Goal: Task Accomplishment & Management: Complete application form

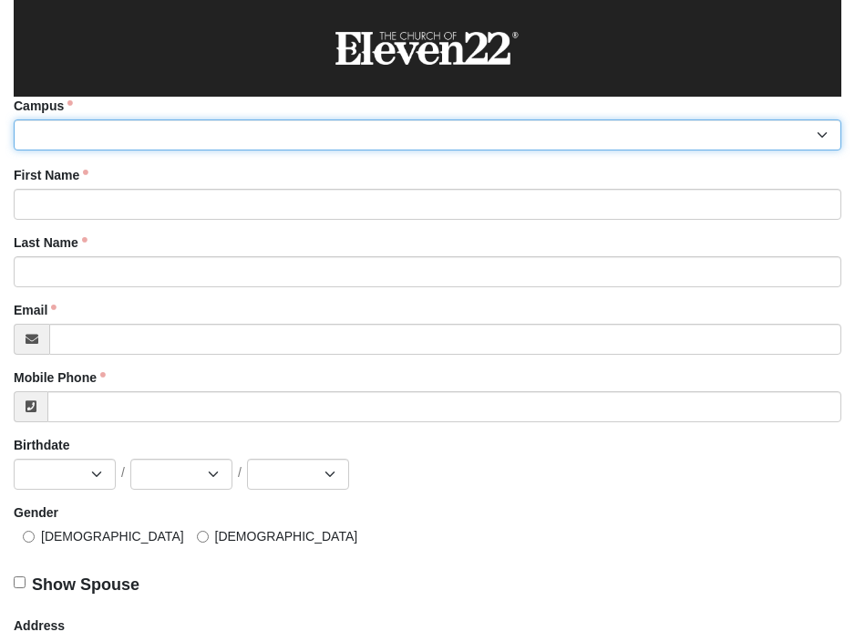
select select "14"
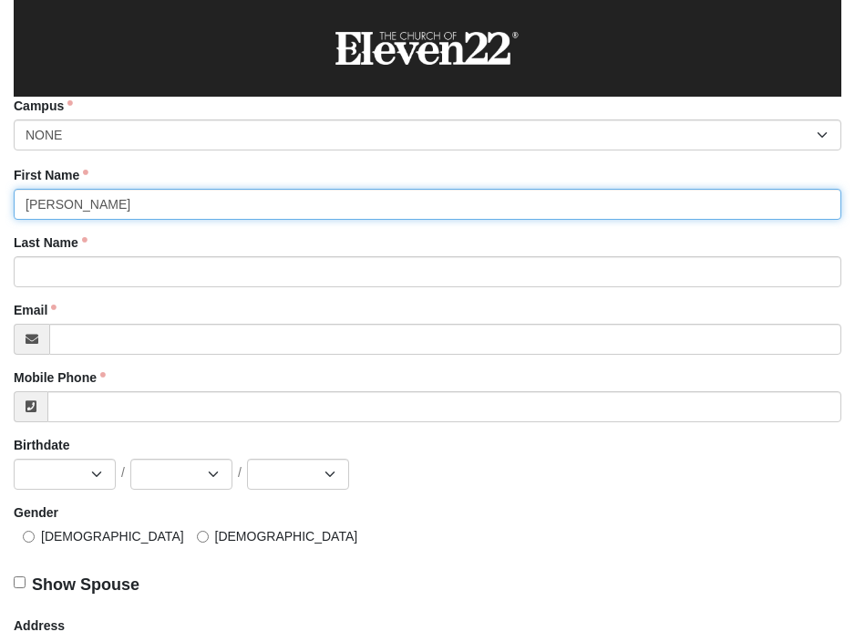
type input "[PERSON_NAME]"
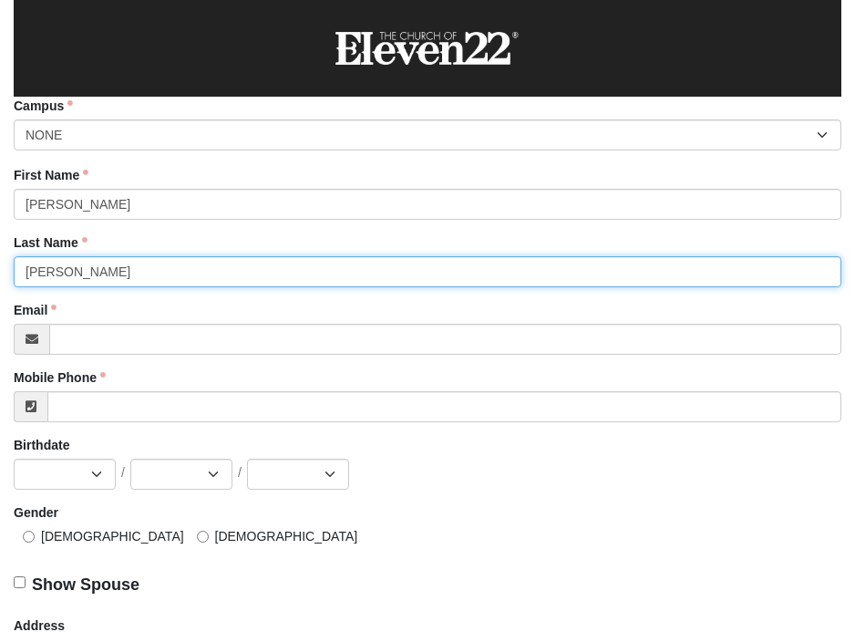
type input "[PERSON_NAME]"
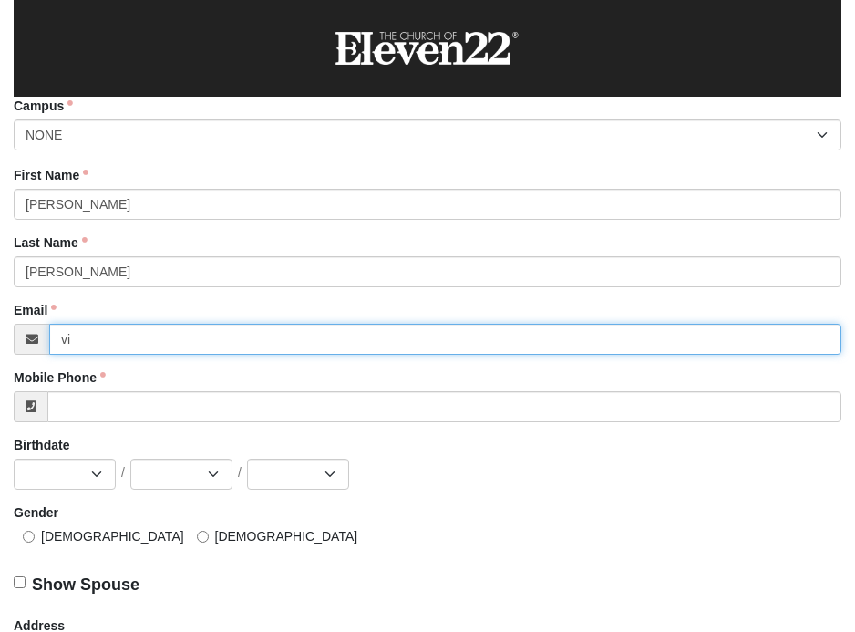
type input "vic"
type input "[PERSON_NAME][EMAIL_ADDRESS][DOMAIN_NAME]"
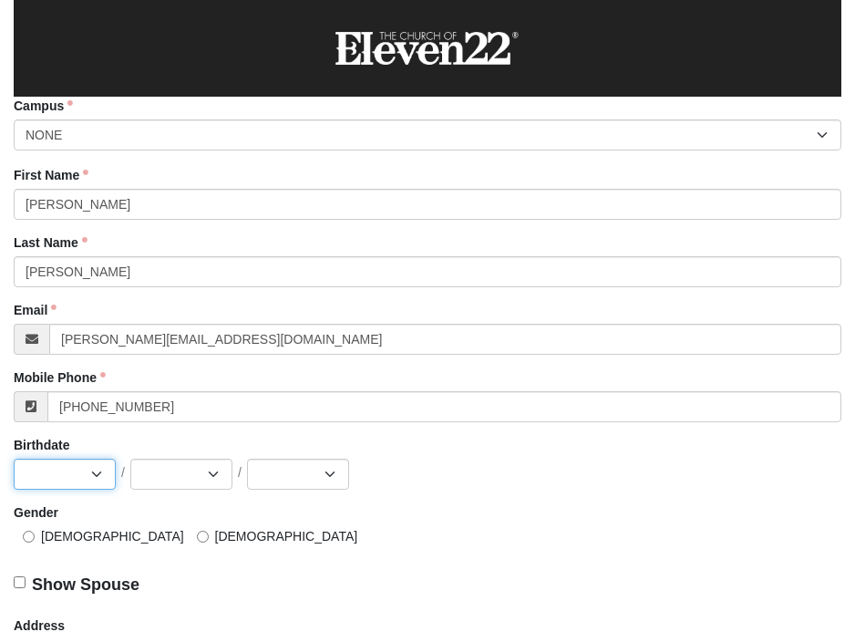
type input "[PHONE_NUMBER]"
select select "4"
select select "17"
select select "1962"
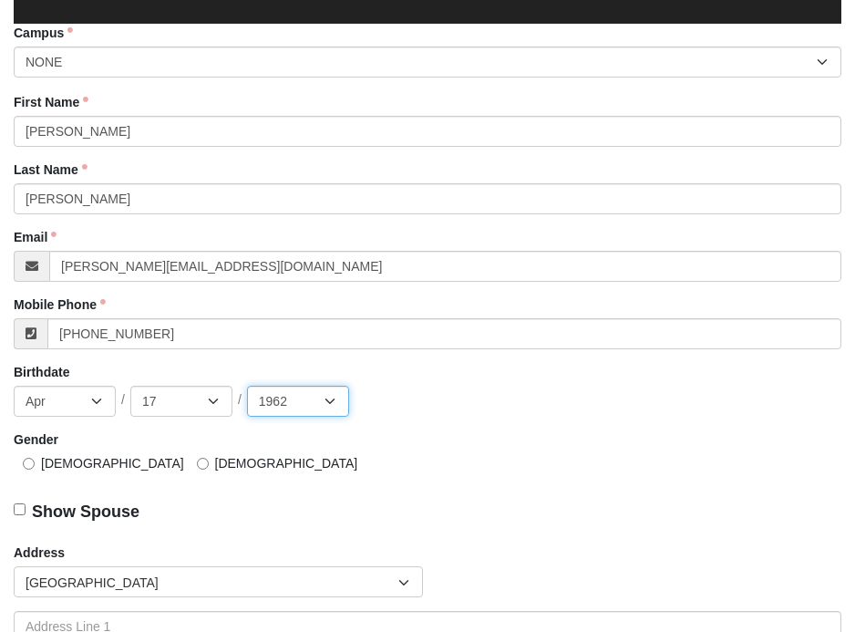
scroll to position [75, 0]
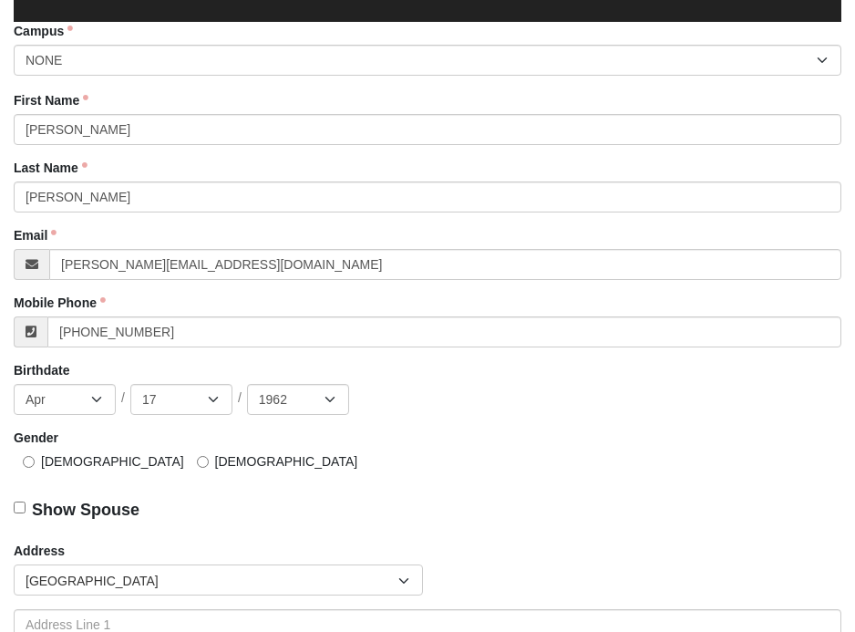
click at [28, 460] on input "[DEMOGRAPHIC_DATA]" at bounding box center [29, 462] width 12 height 12
radio input "true"
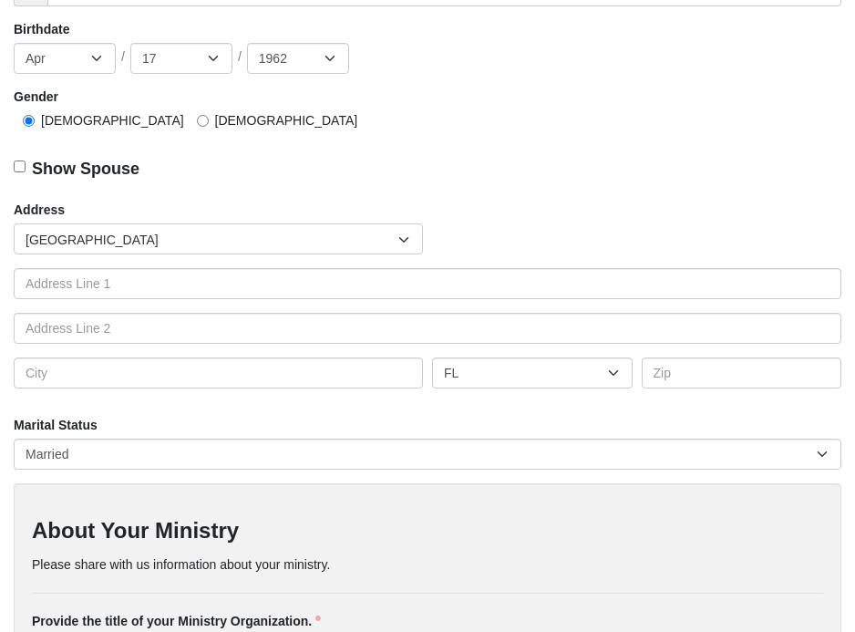
scroll to position [418, 0]
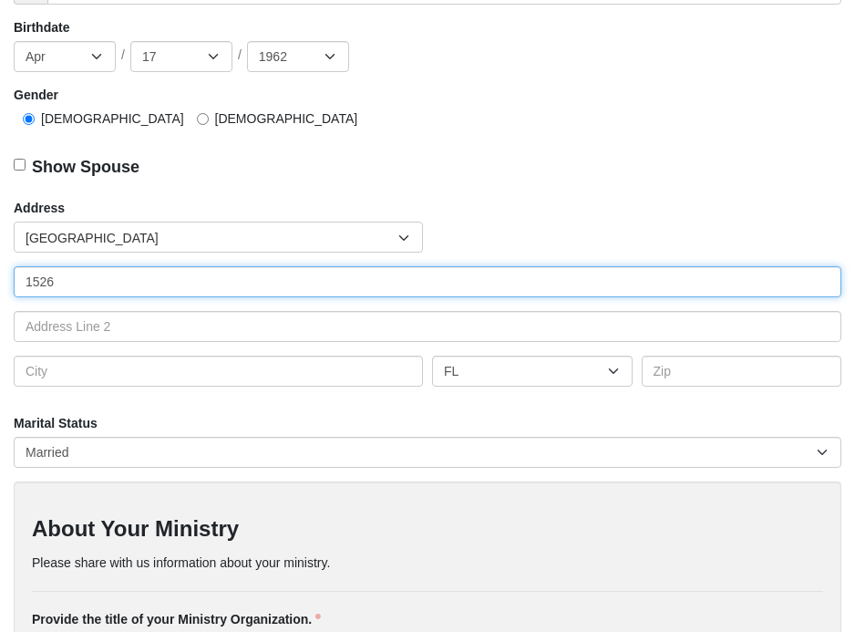
type input "1526"
type input "1526 Rose Hill Dr W"
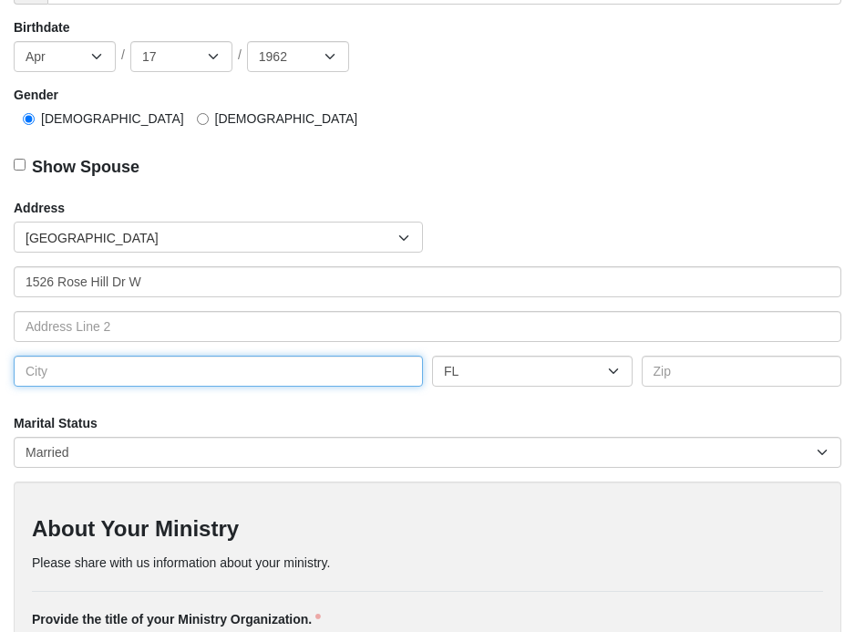
type input "[GEOGRAPHIC_DATA]"
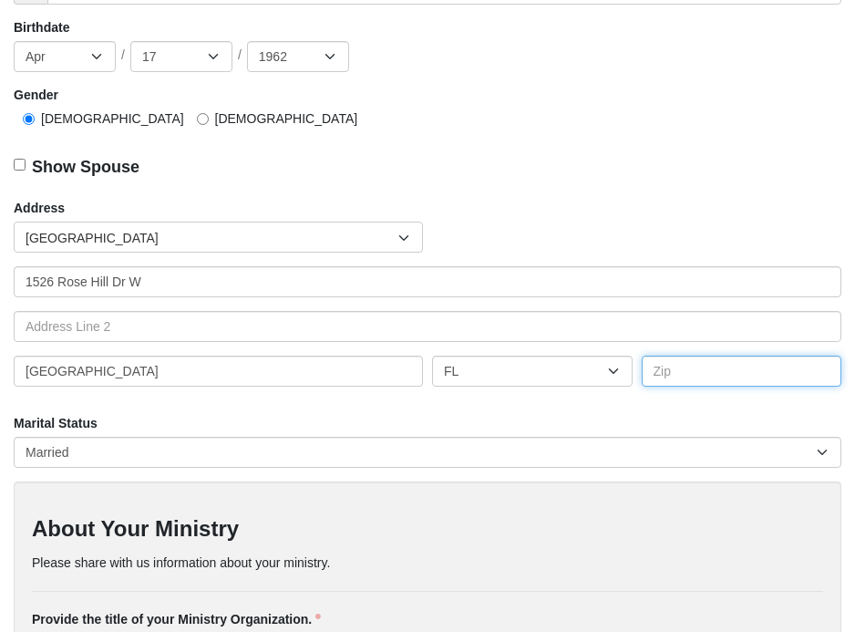
type input "32221"
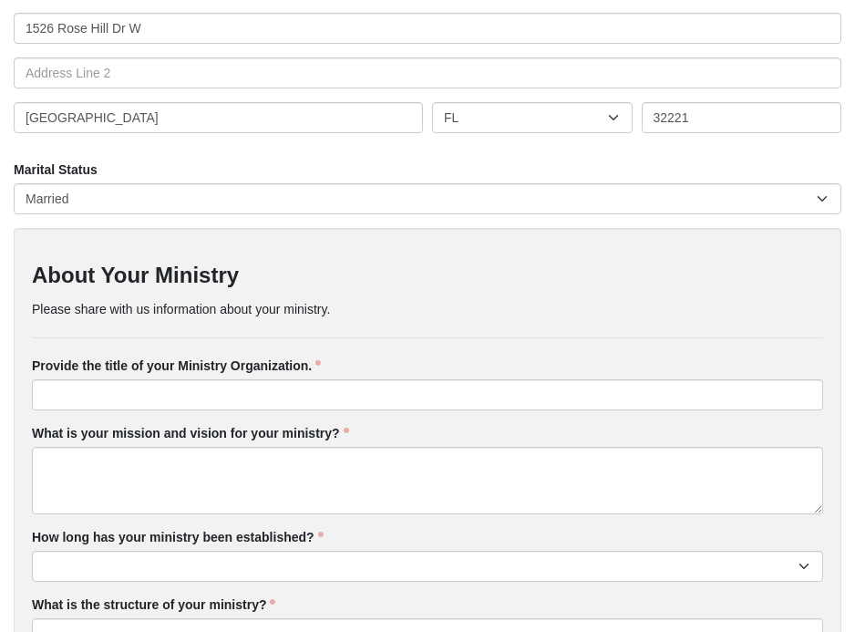
scroll to position [672, 0]
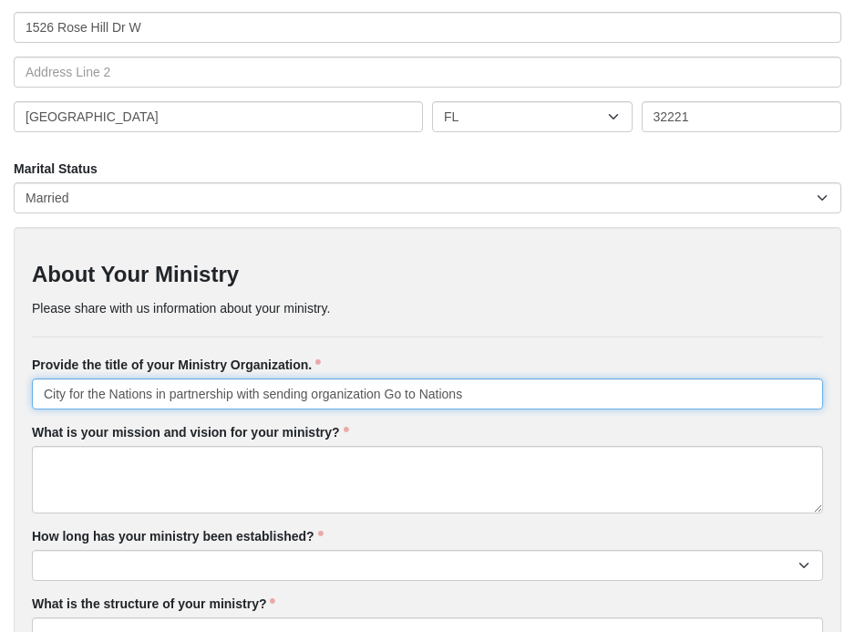
type input "City for the Nations in partnership with sending organization Go to Nations"
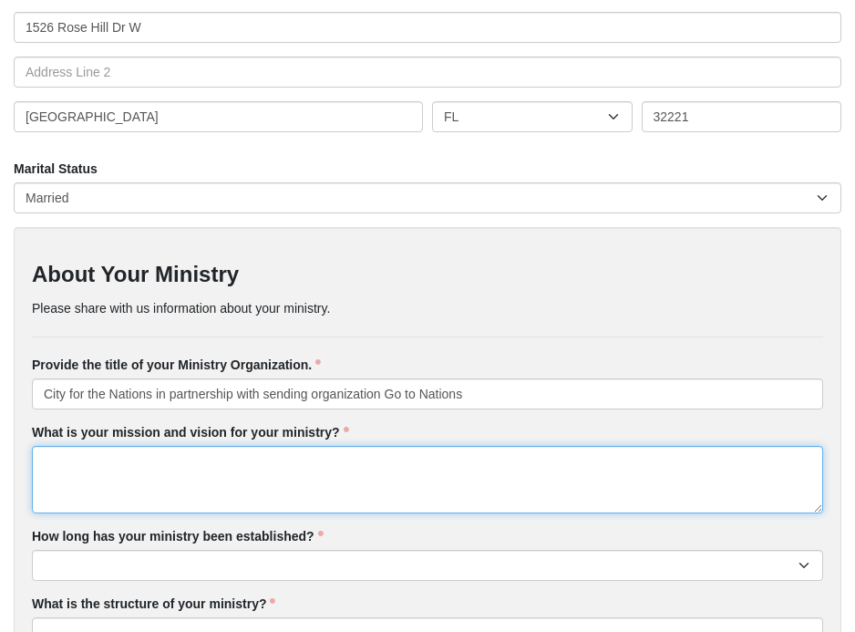
click at [122, 461] on textarea "What is your mission and vision for your ministry?" at bounding box center [427, 479] width 791 height 67
paste textarea "First Coast [DEMOGRAPHIC_DATA] and marketplace leaders partnering with [DEMOGRA…"
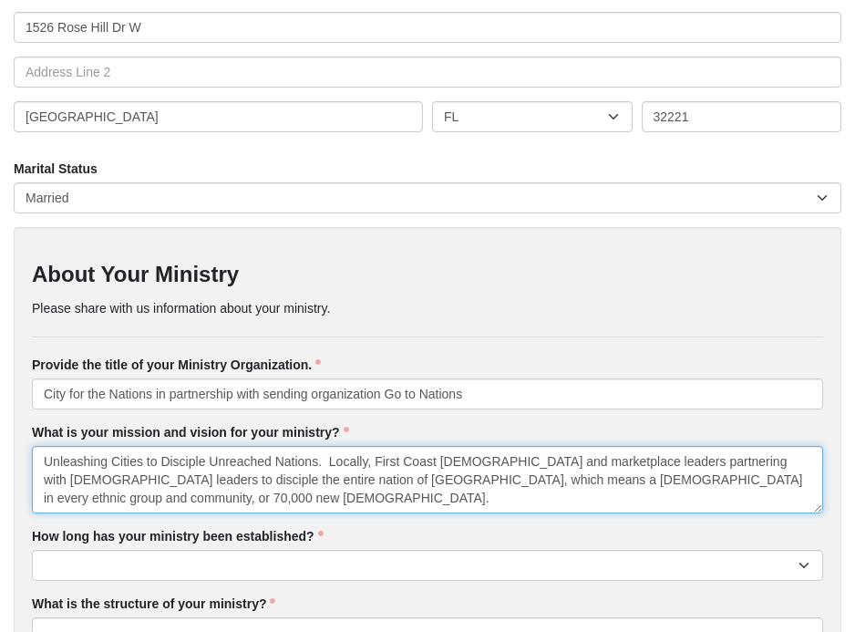
type textarea "Unleashing Cities to Disciple Unreached Nations. Locally, First Coast [DEMOGRAP…"
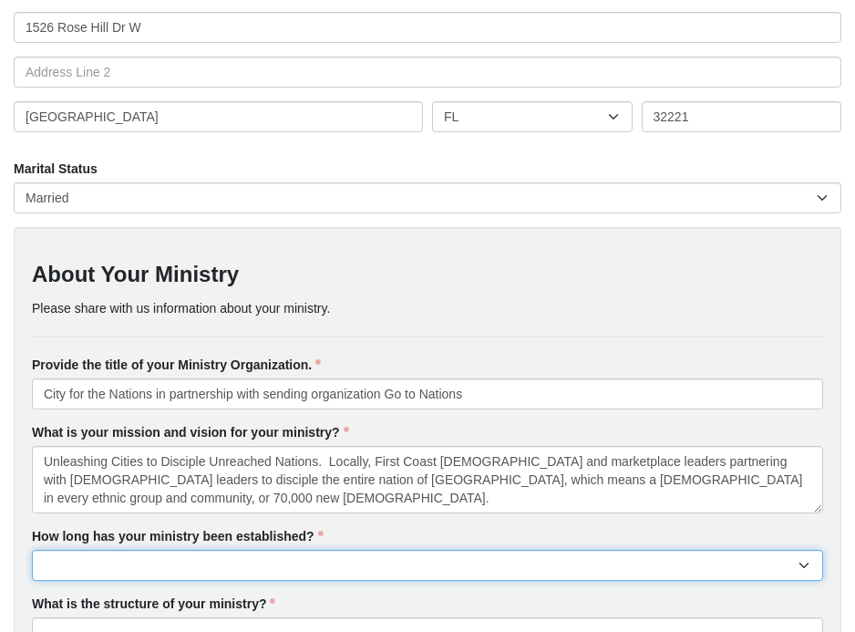
select select "10 - 15 years"
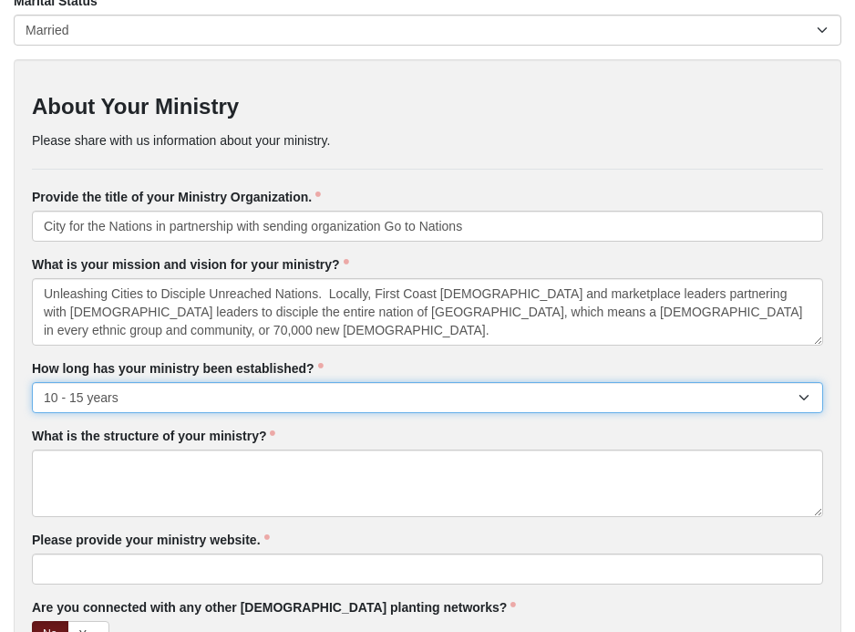
scroll to position [858, 0]
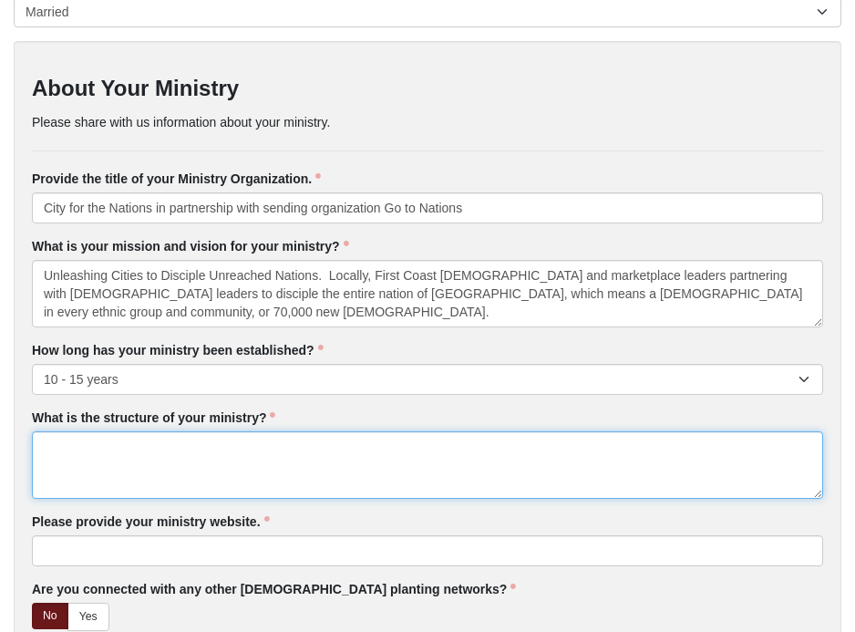
click at [127, 453] on textarea "What is the structure of your ministry?" at bounding box center [427, 464] width 791 height 67
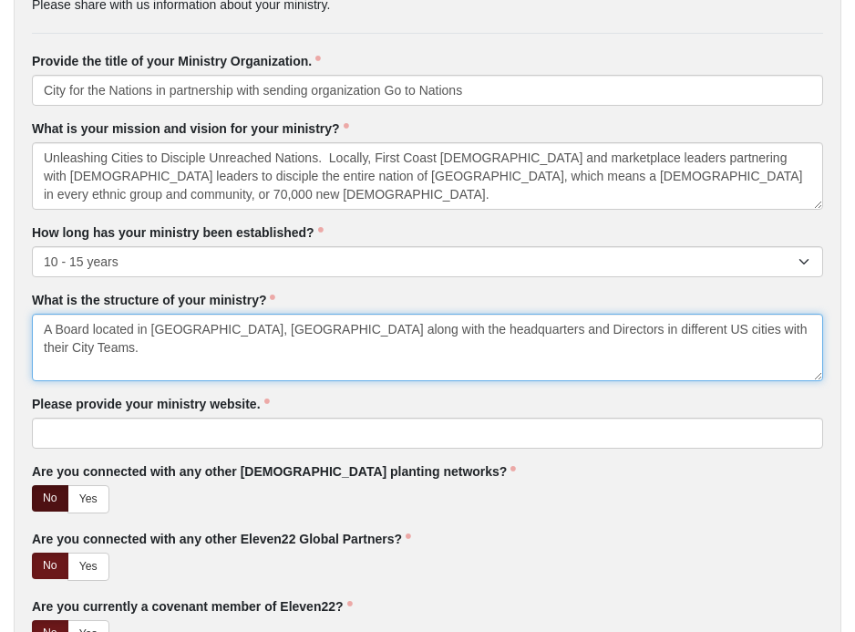
scroll to position [981, 0]
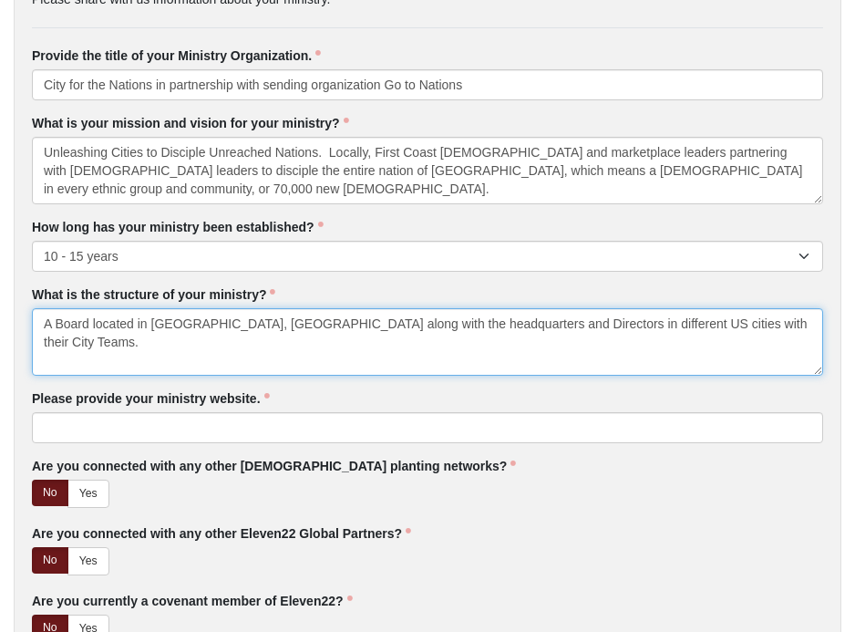
type textarea "A Board located in [GEOGRAPHIC_DATA], [GEOGRAPHIC_DATA] along with the headquar…"
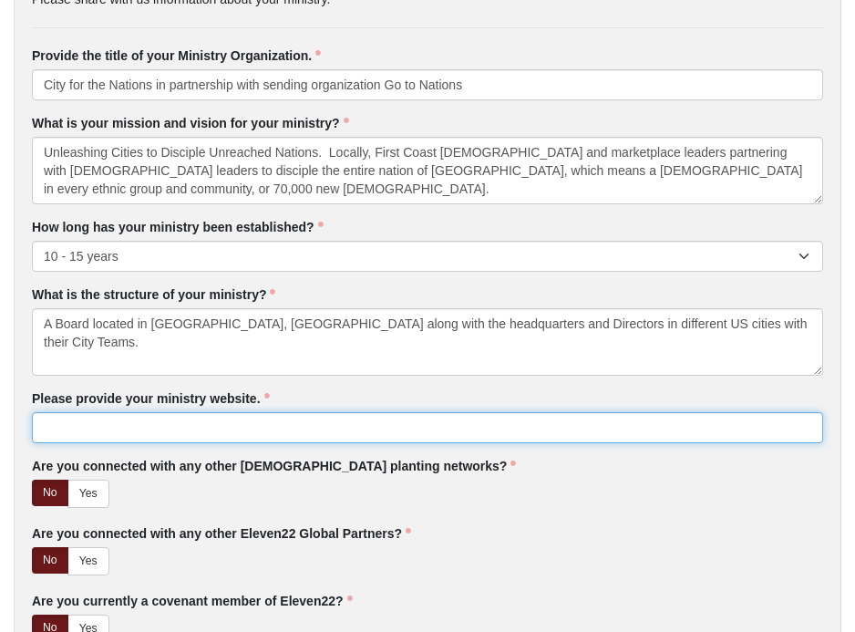
click at [77, 426] on input "Please provide your ministry website." at bounding box center [427, 427] width 791 height 31
type input "[DOMAIN_NAME]"
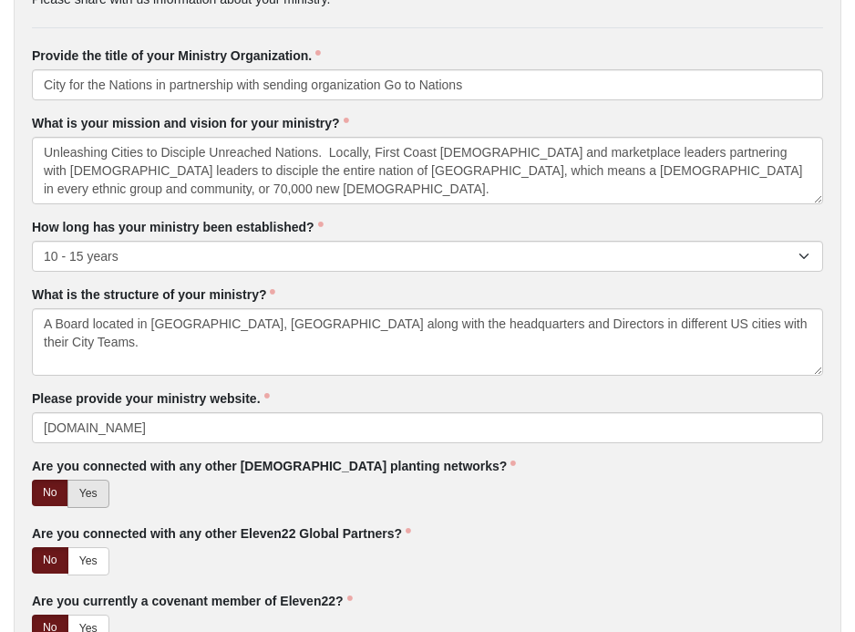
click at [89, 499] on link "Yes" at bounding box center [88, 494] width 42 height 28
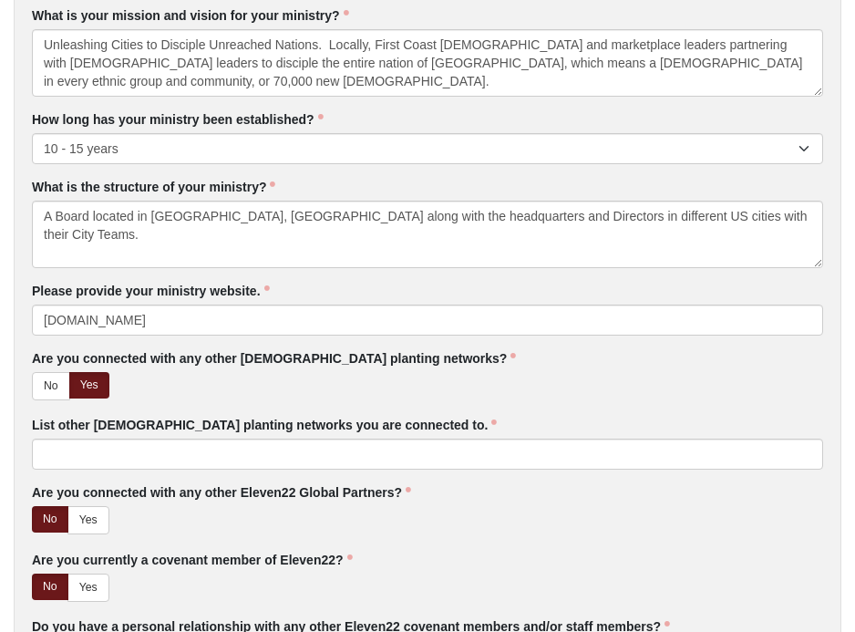
scroll to position [1097, 0]
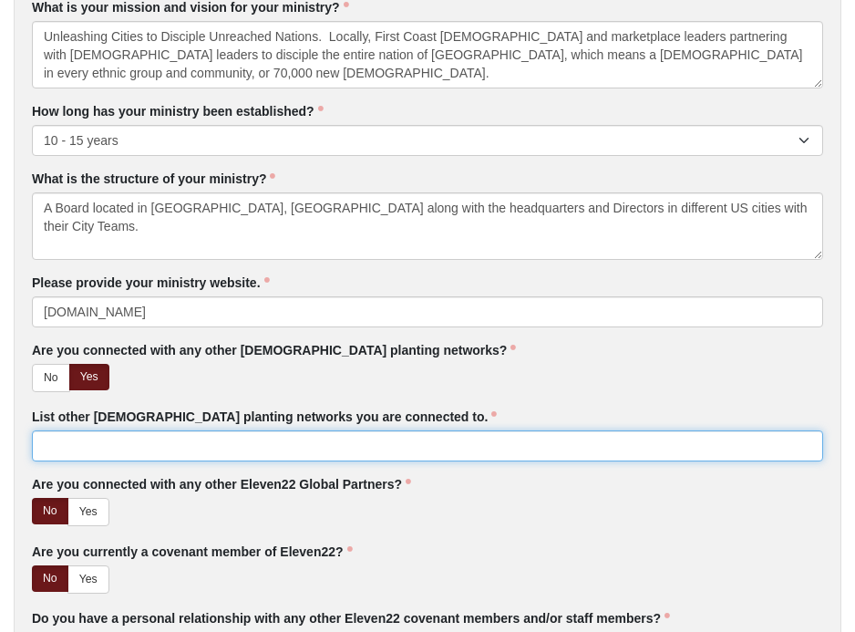
click at [86, 443] on input "List other [DEMOGRAPHIC_DATA] planting networks you are connected to." at bounding box center [427, 445] width 791 height 31
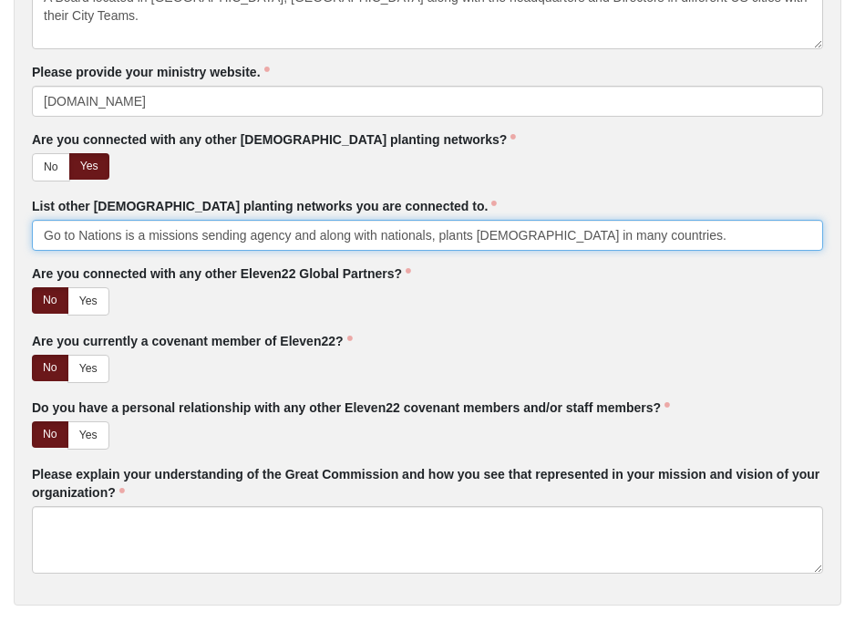
scroll to position [1309, 0]
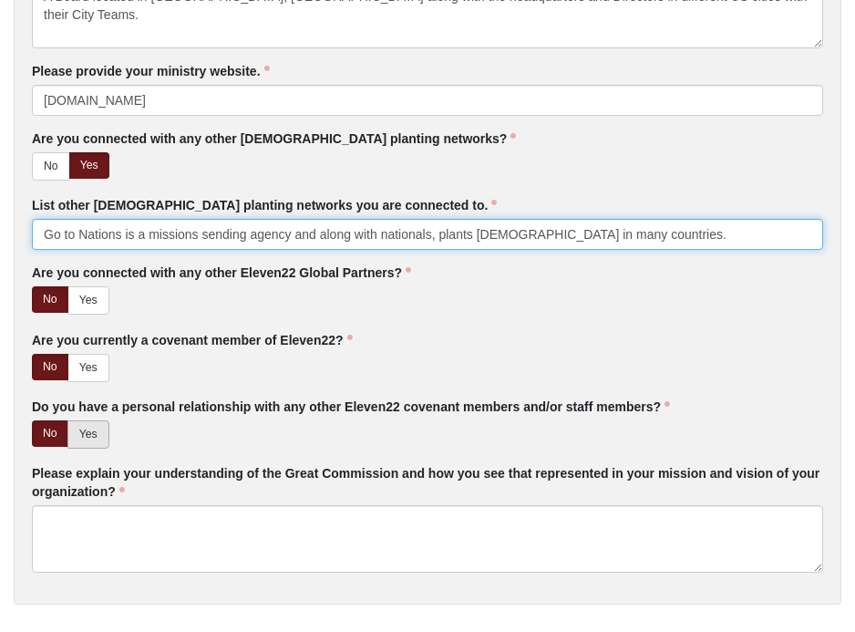
type input "Go to Nations is a missions sending agency and along with nationals, plants [DE…"
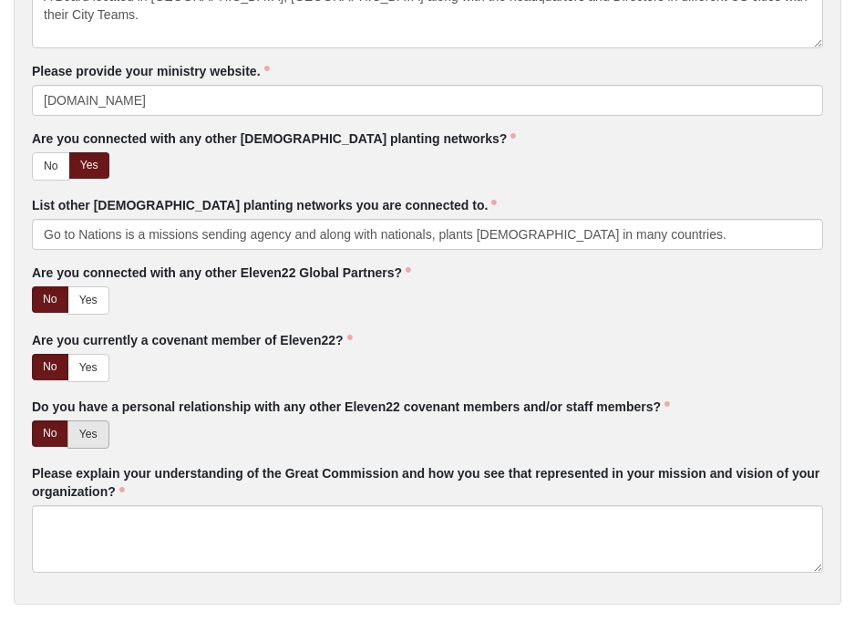
click at [95, 434] on link "Yes" at bounding box center [88, 434] width 42 height 28
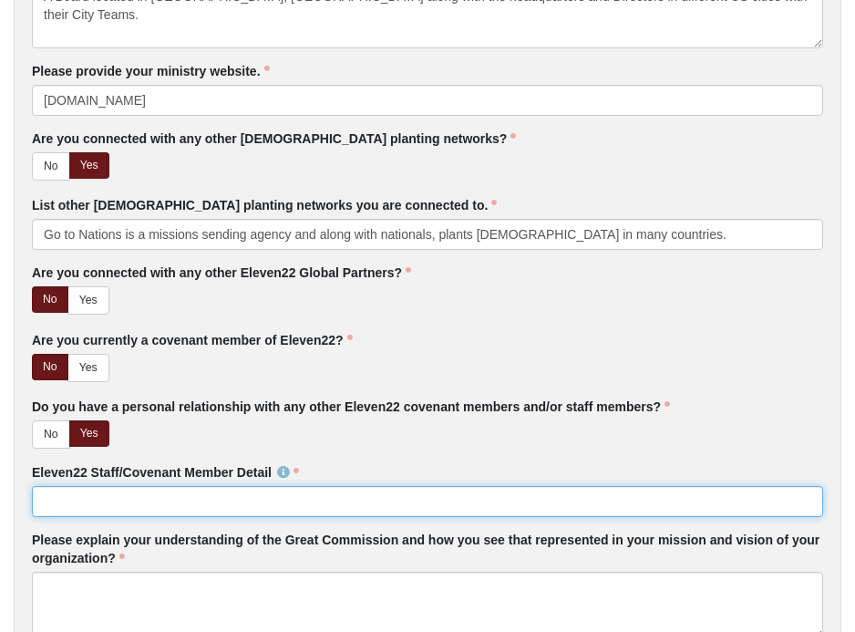
click at [86, 506] on input "Eleven22 Staff/Covenant Member Detail" at bounding box center [427, 501] width 791 height 31
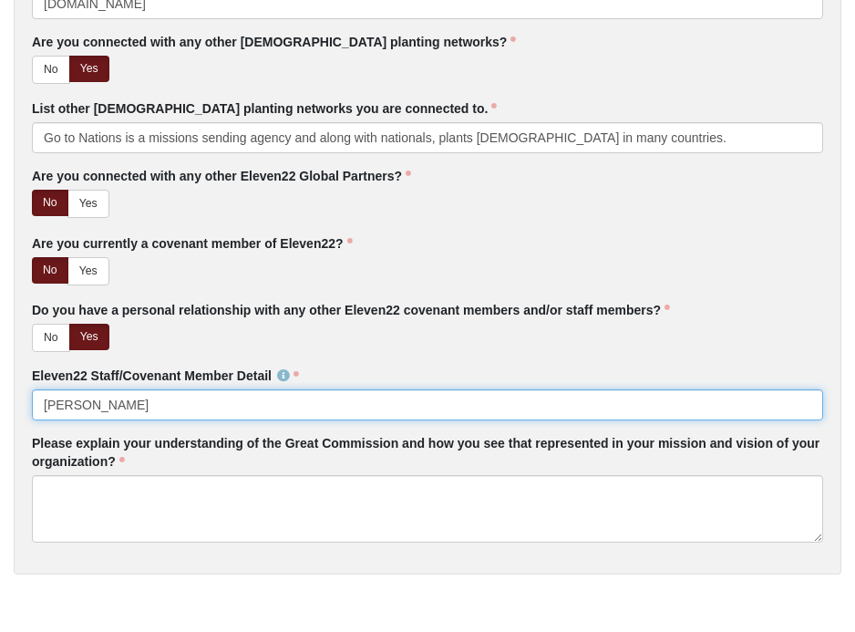
scroll to position [1417, 0]
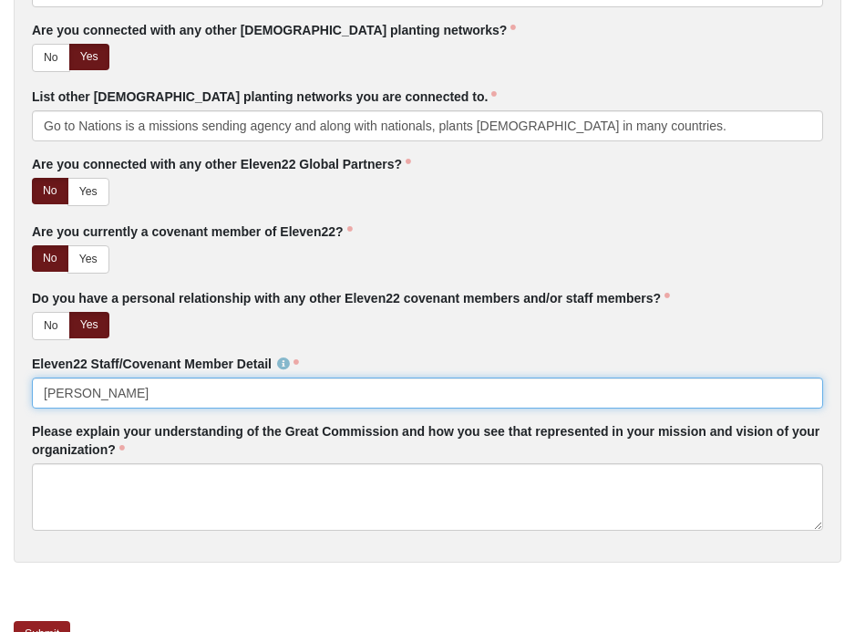
type input "[PERSON_NAME]"
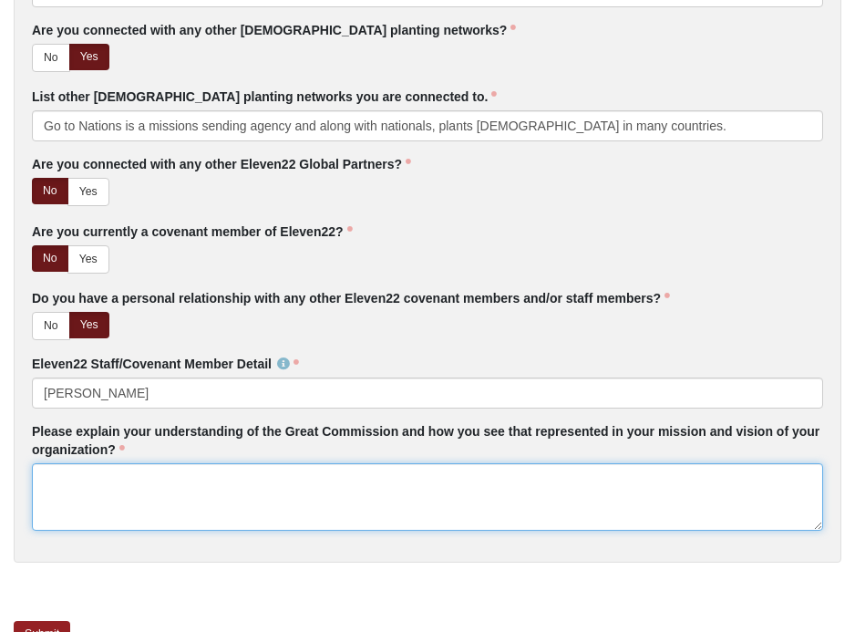
click at [160, 481] on textarea "Please explain your understanding of the Great Commission and how you see that …" at bounding box center [427, 496] width 791 height 67
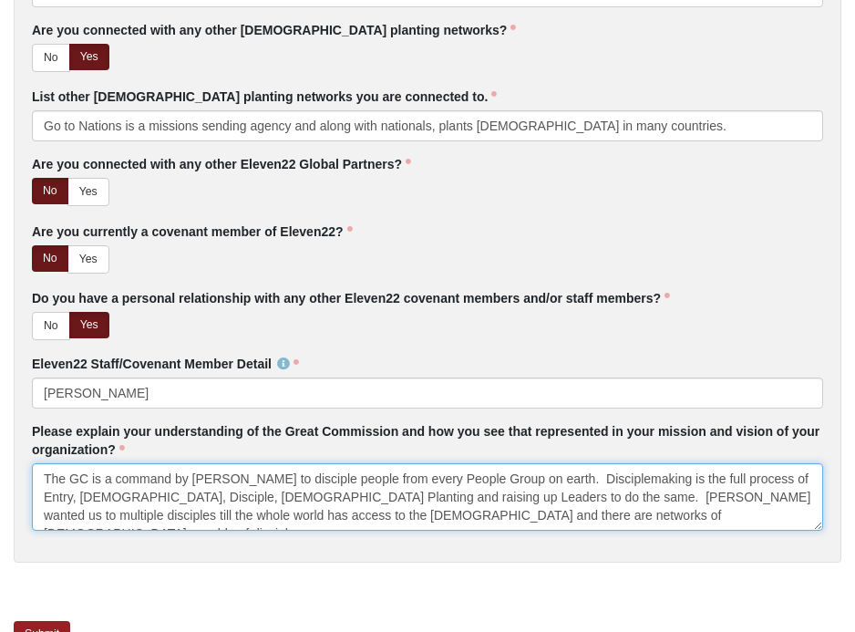
drag, startPoint x: 160, startPoint y: 481, endPoint x: 806, endPoint y: 496, distance: 645.8
click at [806, 496] on textarea "The GC is a command by [PERSON_NAME] to disciple people from every People Group…" at bounding box center [427, 496] width 791 height 67
click at [434, 515] on textarea "The GC is a command by [PERSON_NAME] to disciple people from every People Group…" at bounding box center [427, 496] width 791 height 67
click at [751, 514] on textarea "The GC is a command by [PERSON_NAME] to disciple people from every People Group…" at bounding box center [427, 496] width 791 height 67
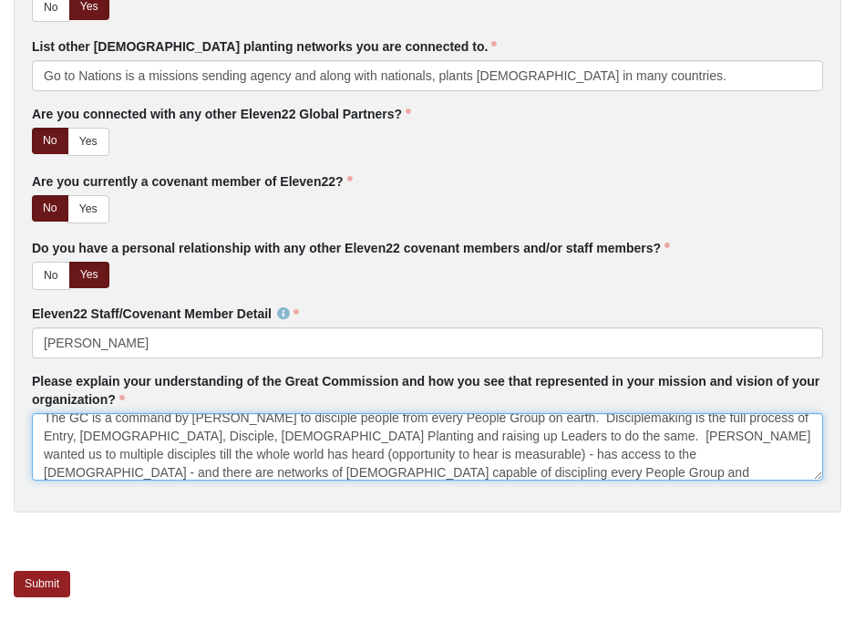
scroll to position [1466, 0]
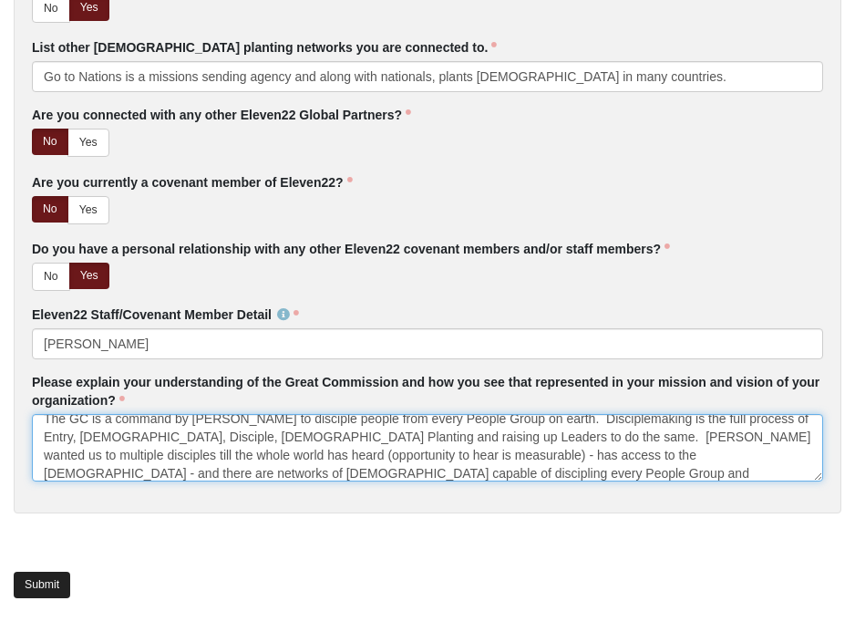
type textarea "The GC is a command by [PERSON_NAME] to disciple people from every People Group…"
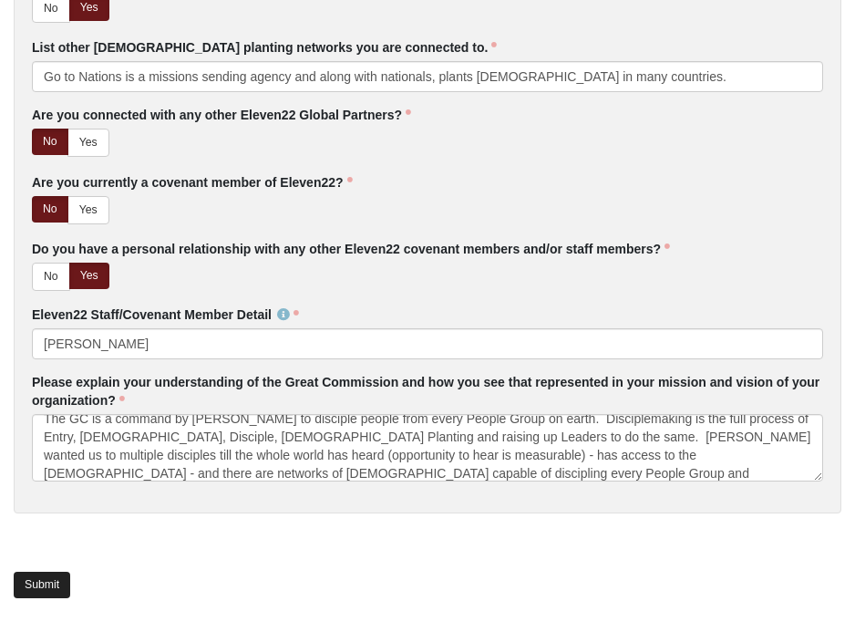
click at [43, 583] on link "Submit" at bounding box center [42, 585] width 57 height 26
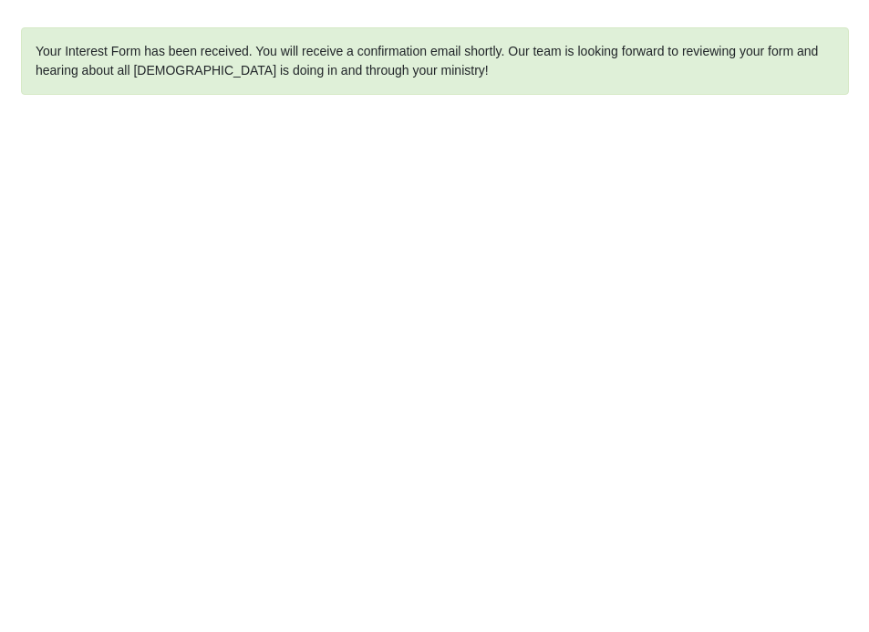
scroll to position [0, 0]
